Goal: Task Accomplishment & Management: Manage account settings

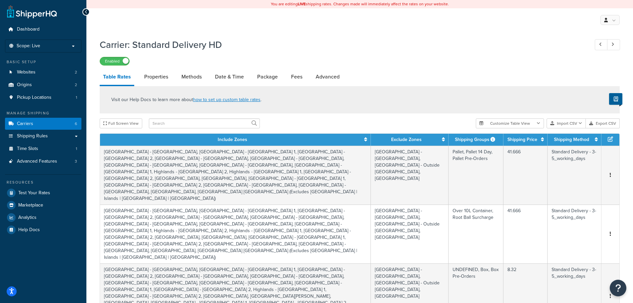
select select "25"
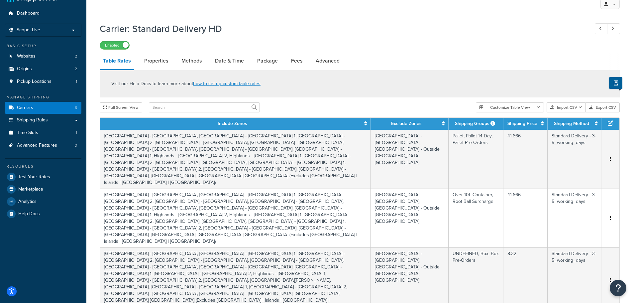
click at [432, 32] on h1 "Carrier: Standard Delivery HD" at bounding box center [341, 28] width 483 height 13
click at [34, 106] on link "Carriers 6" at bounding box center [43, 108] width 76 height 12
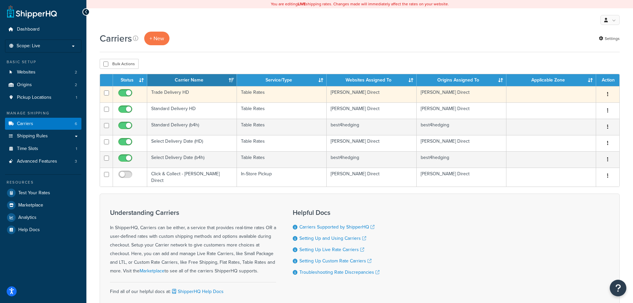
click at [179, 90] on td "Trade Delivery HD" at bounding box center [192, 94] width 90 height 16
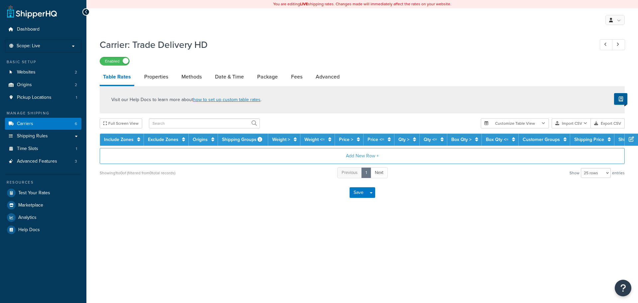
select select "25"
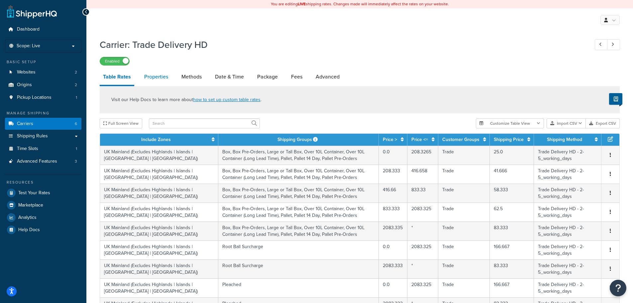
click at [157, 77] on link "Properties" at bounding box center [156, 77] width 31 height 16
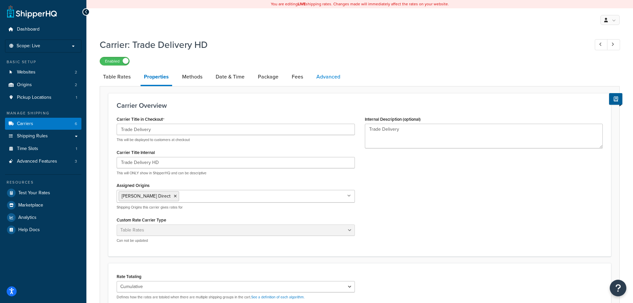
click at [320, 75] on link "Advanced" at bounding box center [328, 77] width 31 height 16
select select "false"
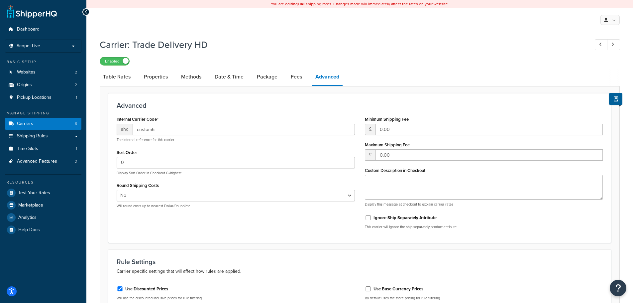
click at [443, 55] on div "Carrier: Trade Delivery HD Enabled" at bounding box center [360, 50] width 520 height 31
click at [114, 77] on link "Table Rates" at bounding box center [117, 77] width 34 height 16
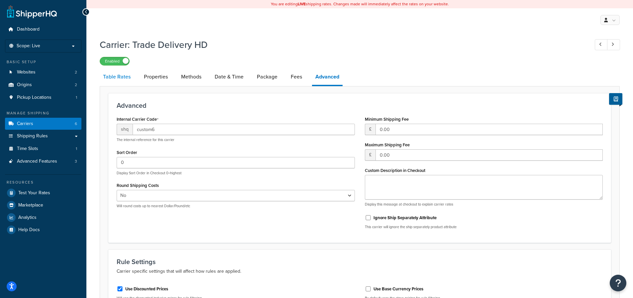
select select "25"
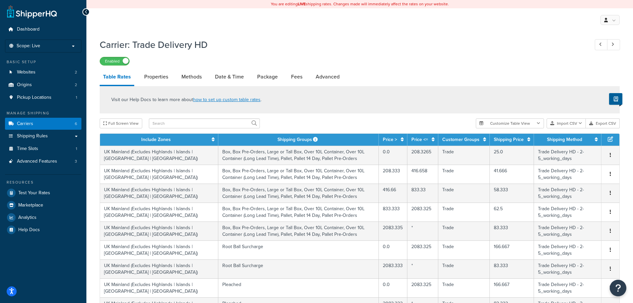
click at [290, 42] on h1 "Carrier: Trade Delivery HD" at bounding box center [341, 44] width 483 height 13
